Goal: Information Seeking & Learning: Learn about a topic

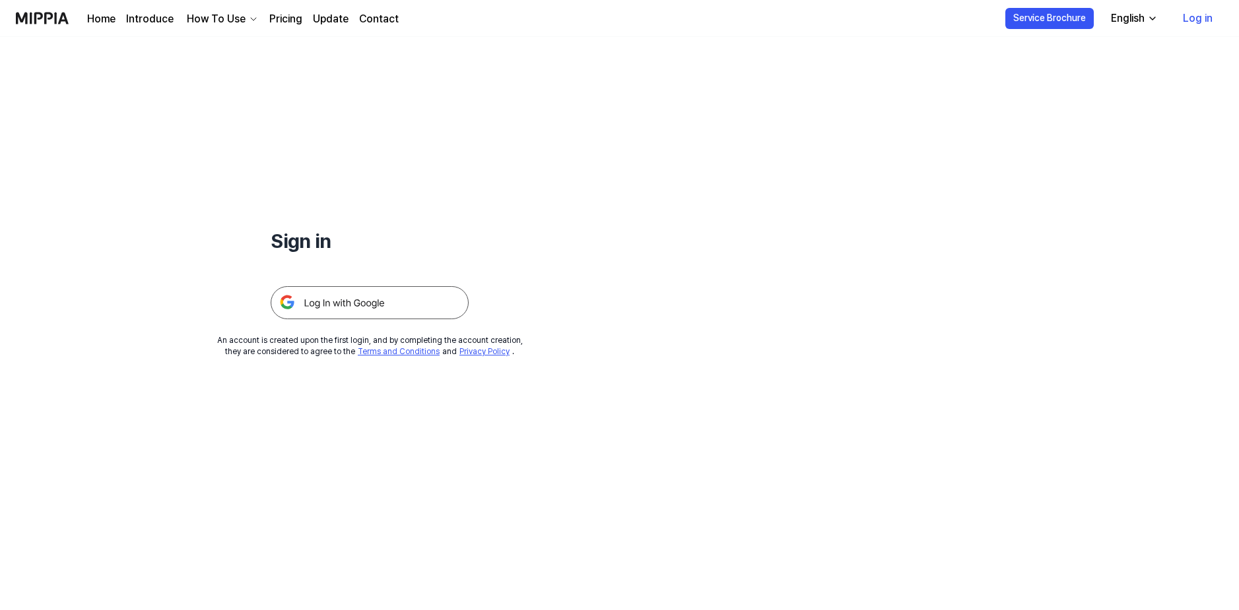
click at [1192, 16] on link "Log in" at bounding box center [1197, 18] width 51 height 37
click at [346, 315] on img at bounding box center [370, 302] width 198 height 33
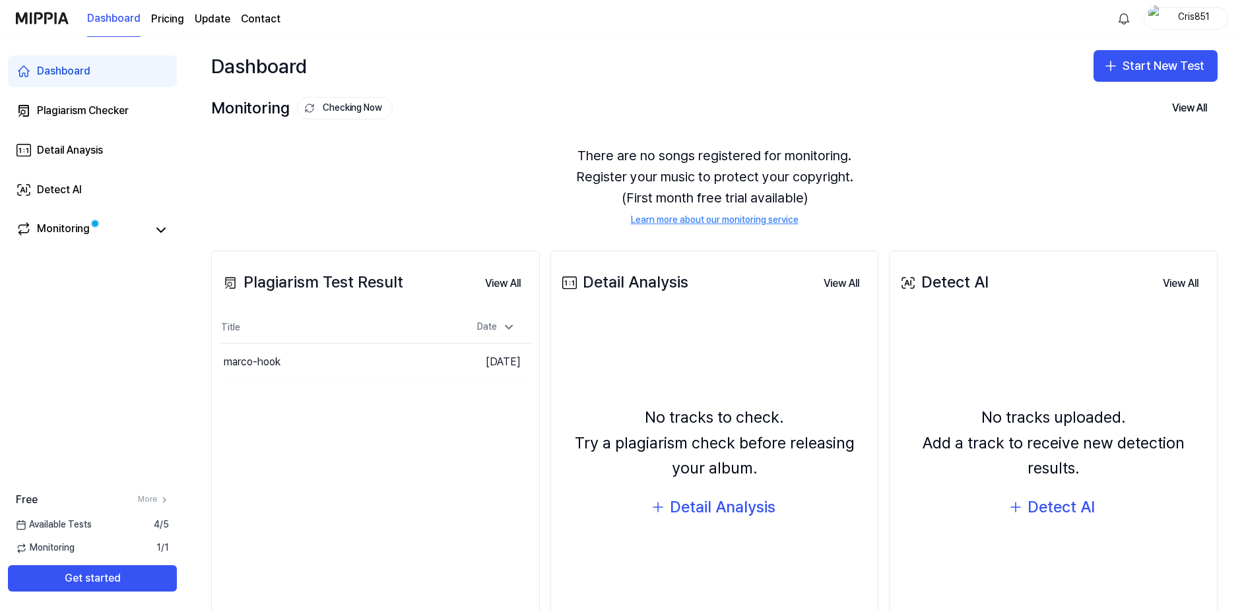
drag, startPoint x: 135, startPoint y: 544, endPoint x: 118, endPoint y: 543, distance: 16.5
click at [134, 544] on div "Monitoring 1 / 1" at bounding box center [92, 548] width 185 height 13
click at [93, 540] on div "Free More Available Tests 4 / 5 Monitoring 1 / 1 Get started" at bounding box center [92, 542] width 185 height 100
drag, startPoint x: 83, startPoint y: 519, endPoint x: 76, endPoint y: 521, distance: 7.5
click at [83, 520] on span "Available Tests" at bounding box center [54, 525] width 76 height 13
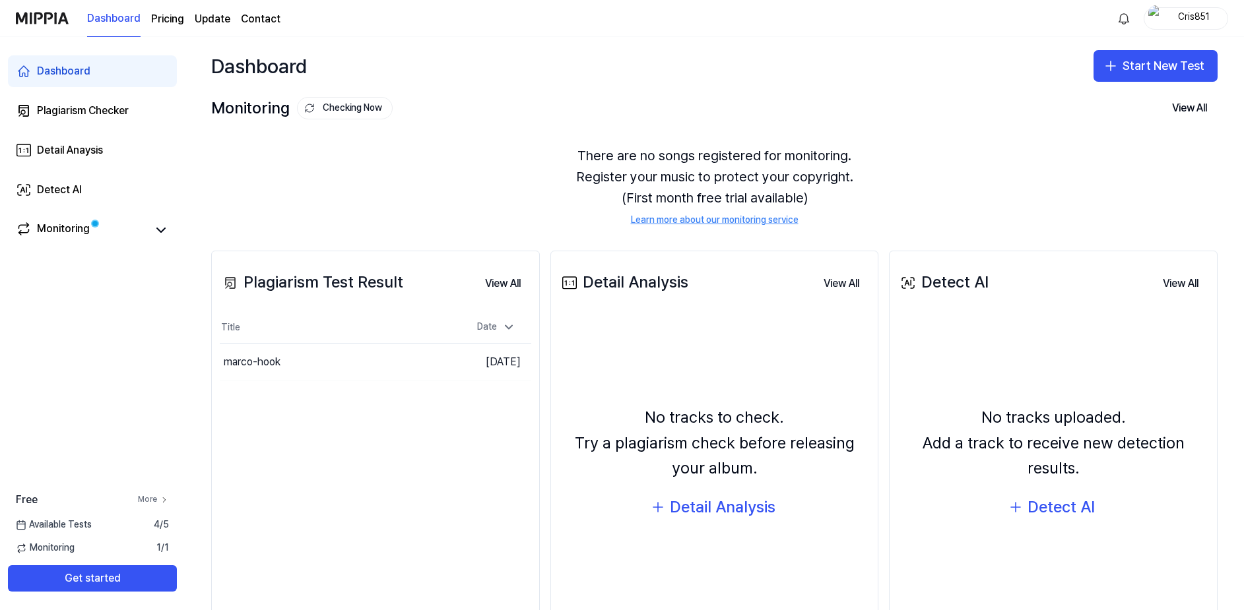
click at [149, 495] on link "More" at bounding box center [153, 499] width 31 height 11
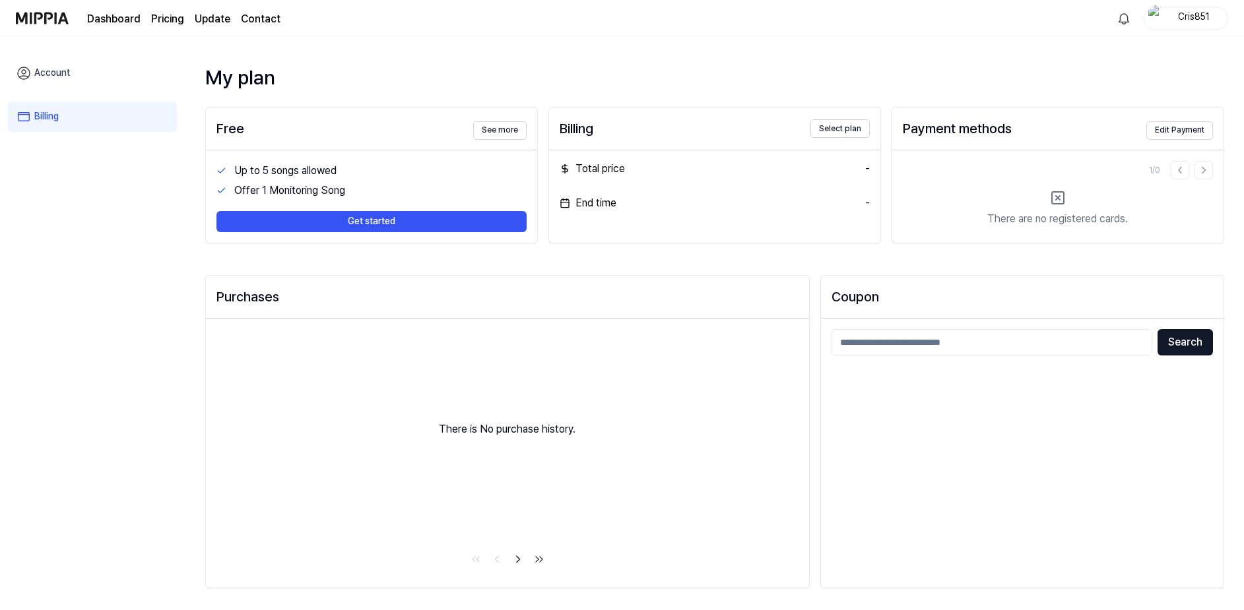
click at [101, 77] on link "Account" at bounding box center [92, 73] width 169 height 30
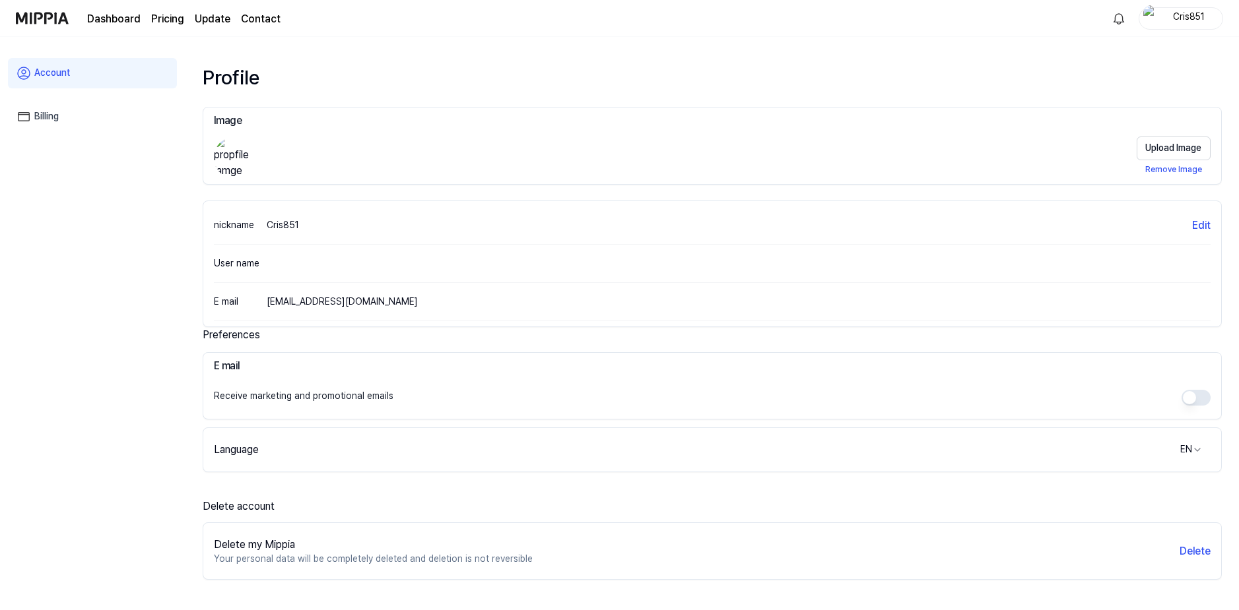
click at [82, 114] on link "Billing" at bounding box center [92, 117] width 169 height 30
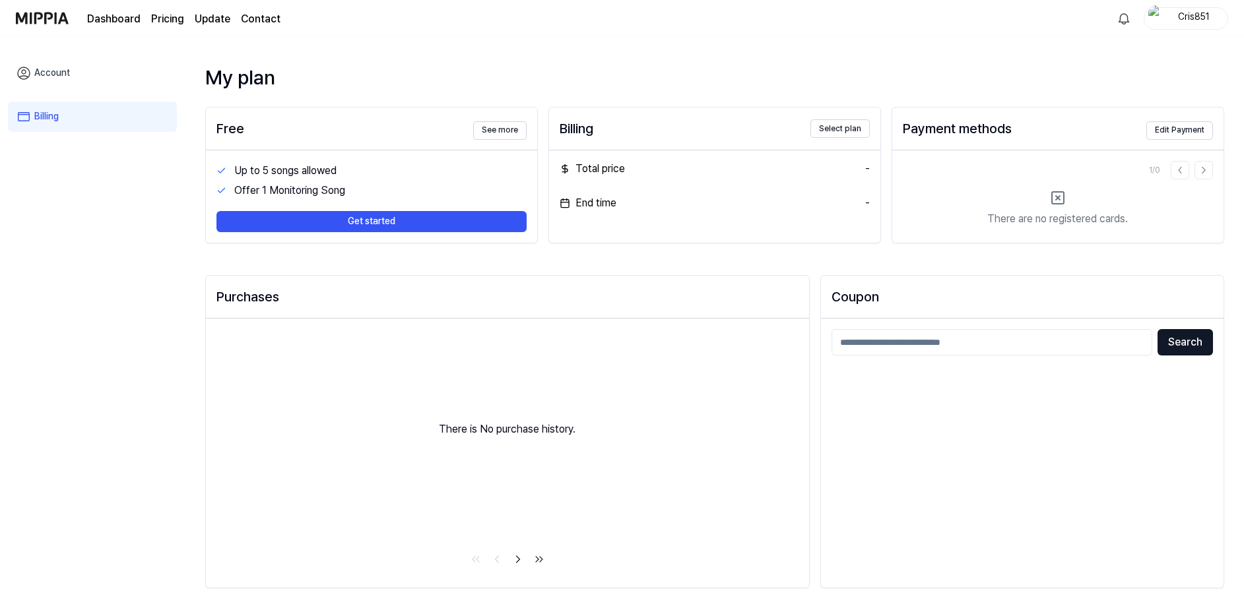
click at [69, 78] on link "Account" at bounding box center [92, 73] width 169 height 30
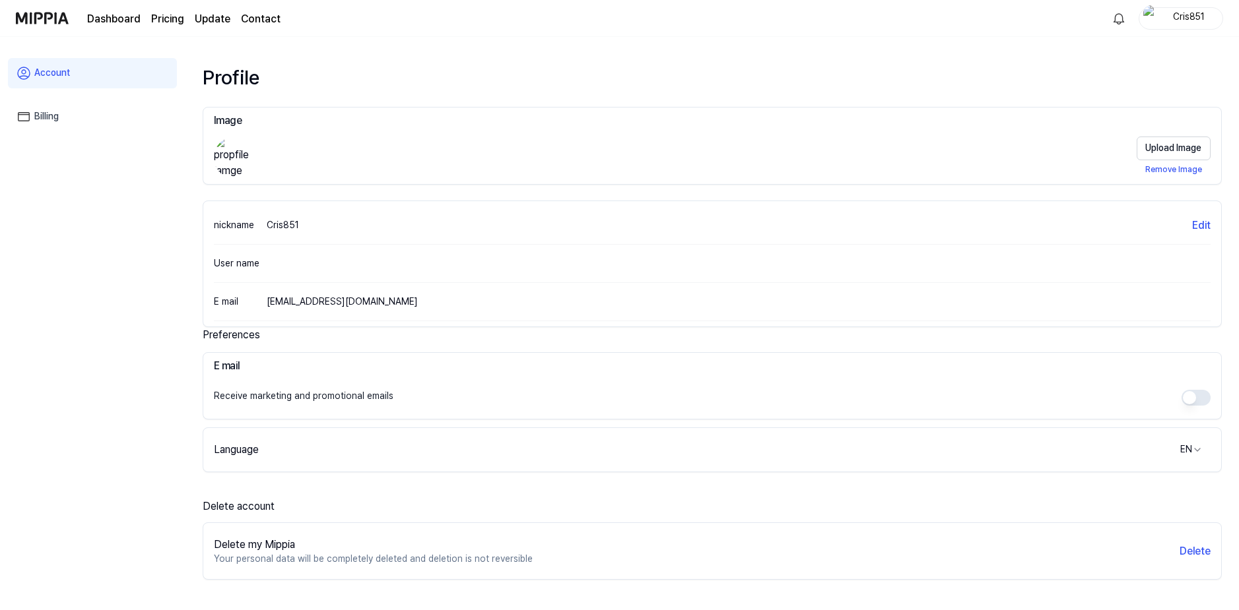
click at [117, 20] on link "Dashboard" at bounding box center [113, 19] width 53 height 16
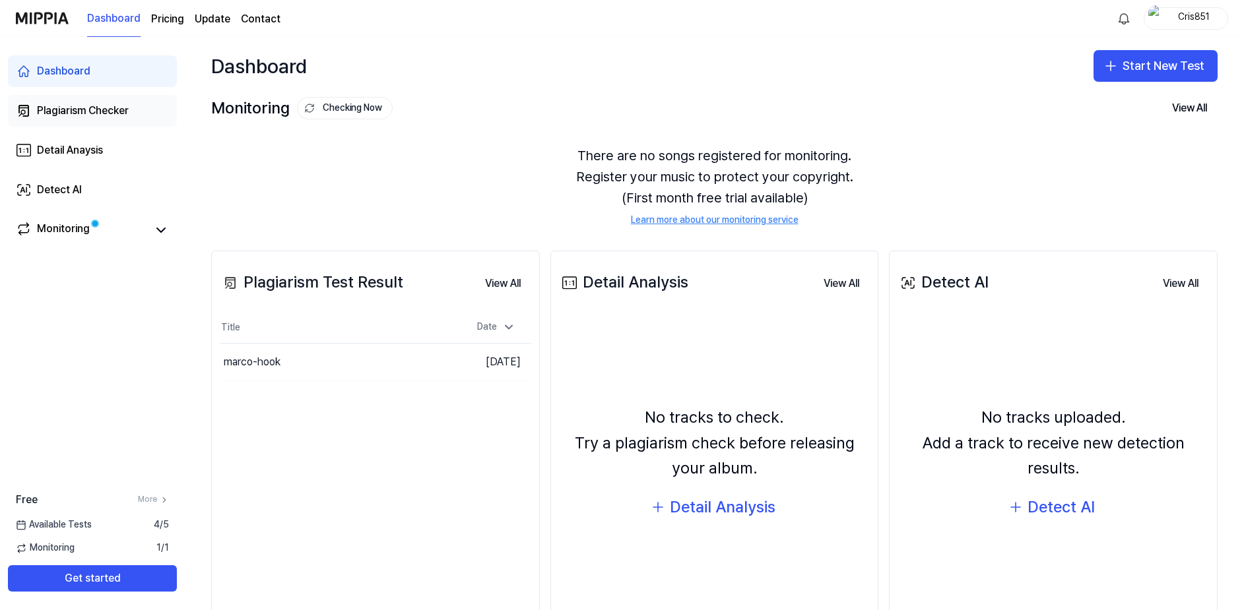
click at [81, 112] on div "Plagiarism Checker" at bounding box center [83, 111] width 92 height 16
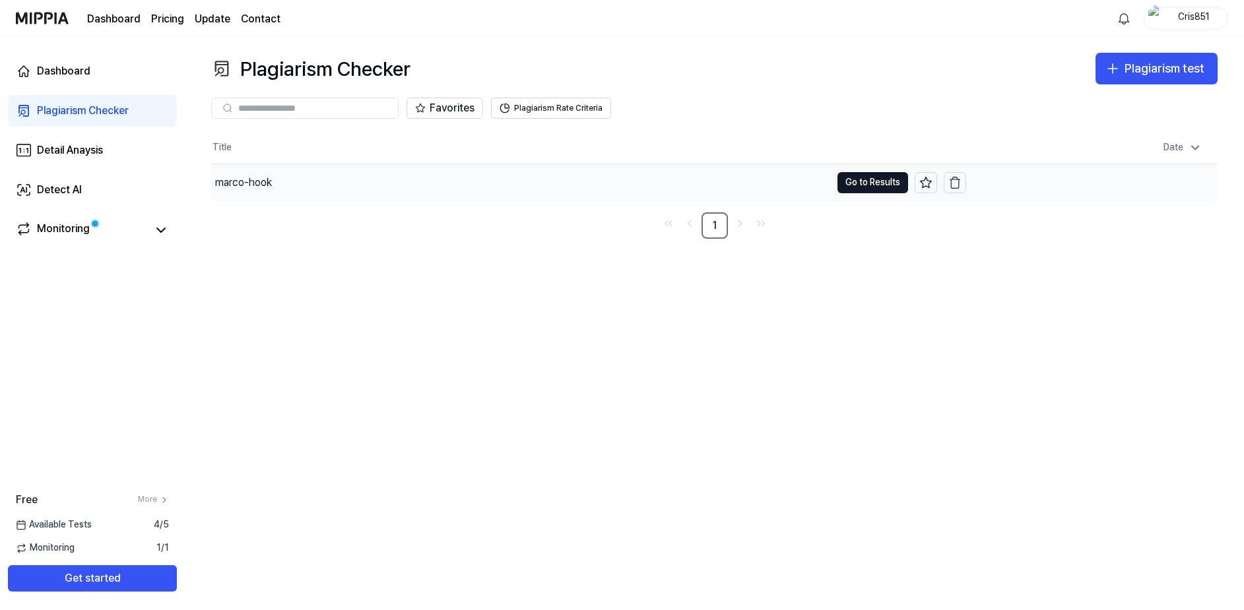
click at [311, 189] on div "marco-hook" at bounding box center [521, 182] width 620 height 37
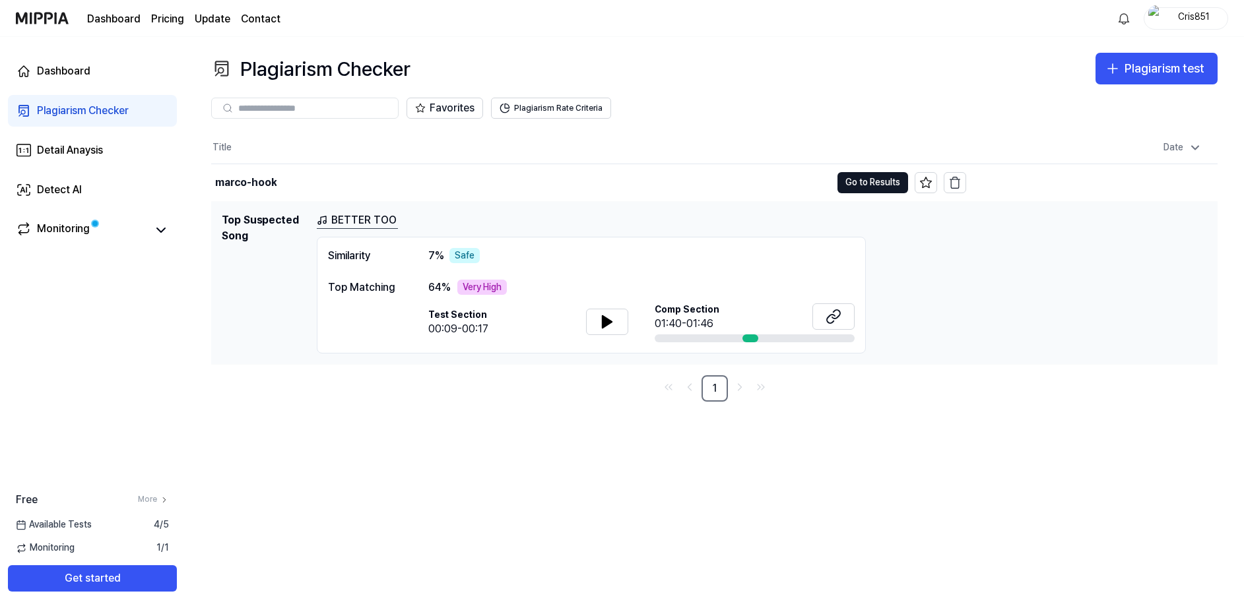
click at [344, 219] on link "BETTER TOO" at bounding box center [357, 220] width 81 height 16
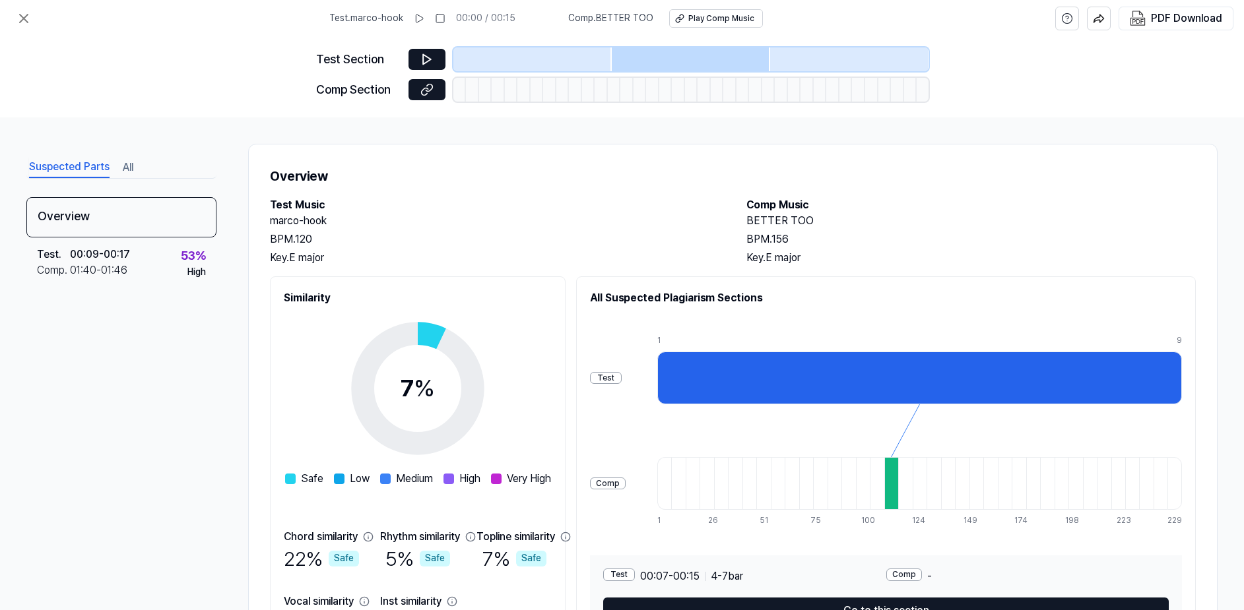
scroll to position [89, 0]
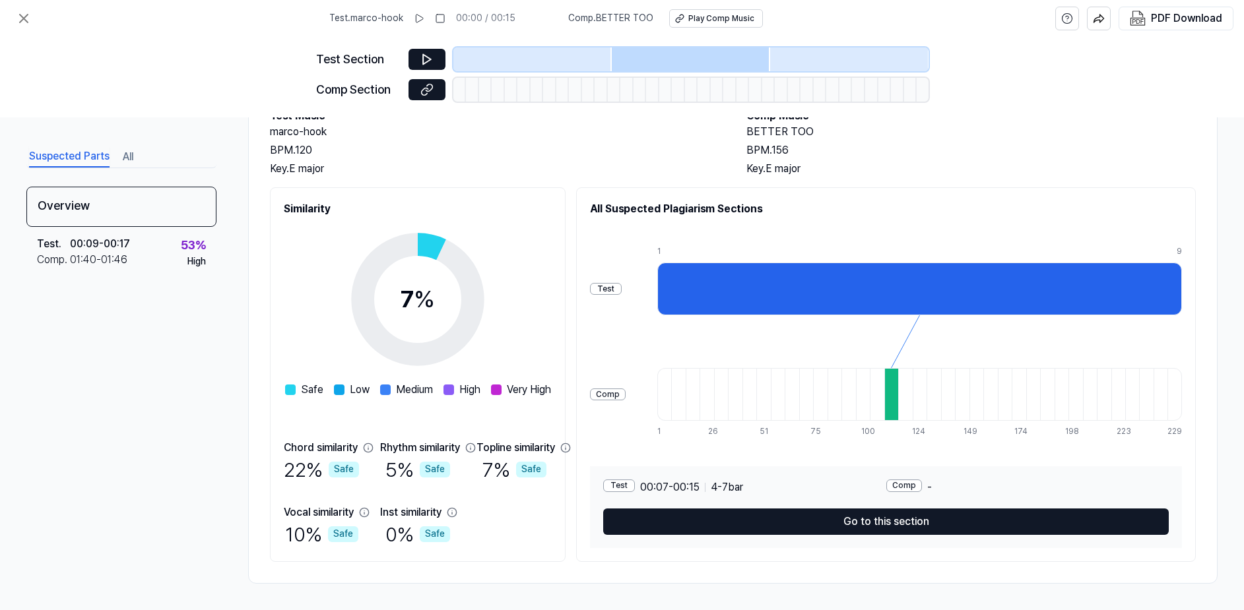
click at [463, 246] on circle at bounding box center [418, 300] width 110 height 110
